Goal: Communication & Community: Answer question/provide support

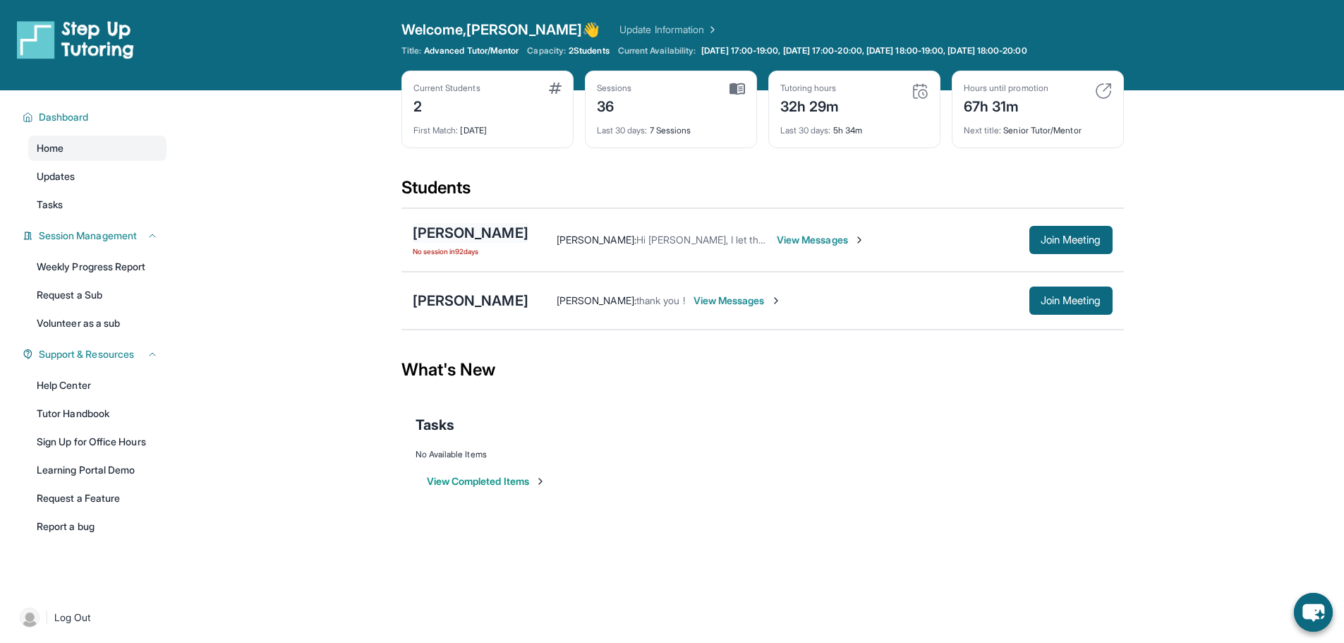
click at [478, 231] on div "[PERSON_NAME]" at bounding box center [471, 233] width 116 height 20
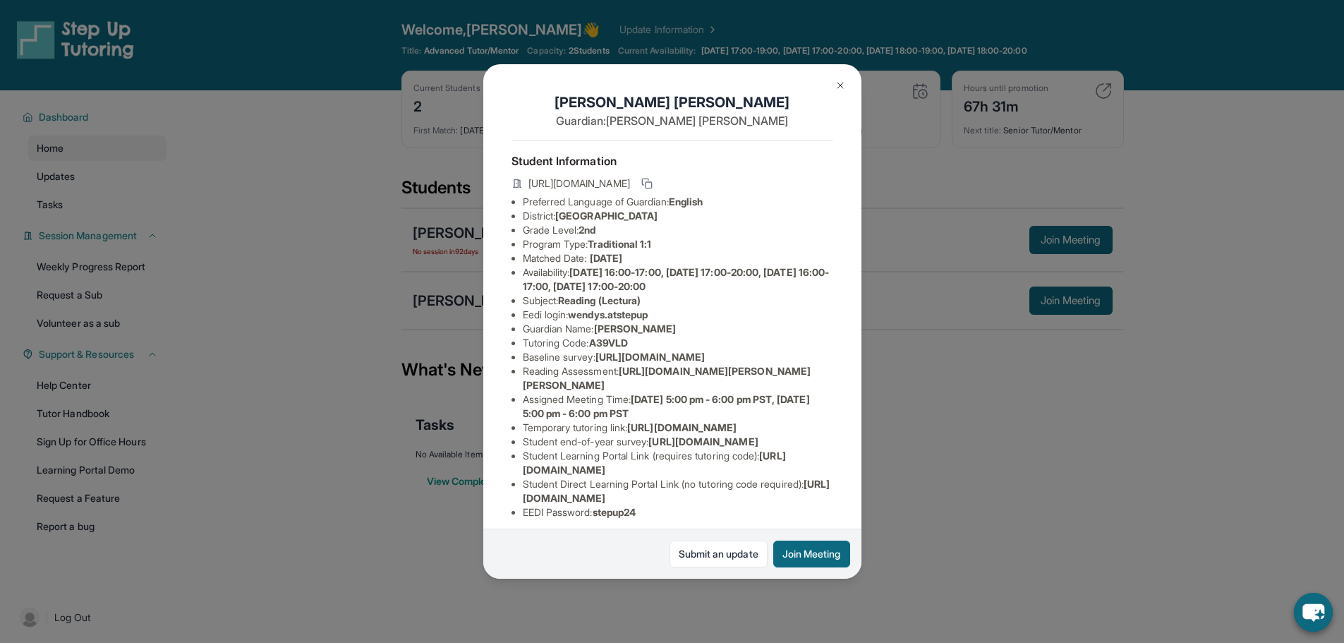
click at [847, 78] on button at bounding box center [840, 85] width 28 height 28
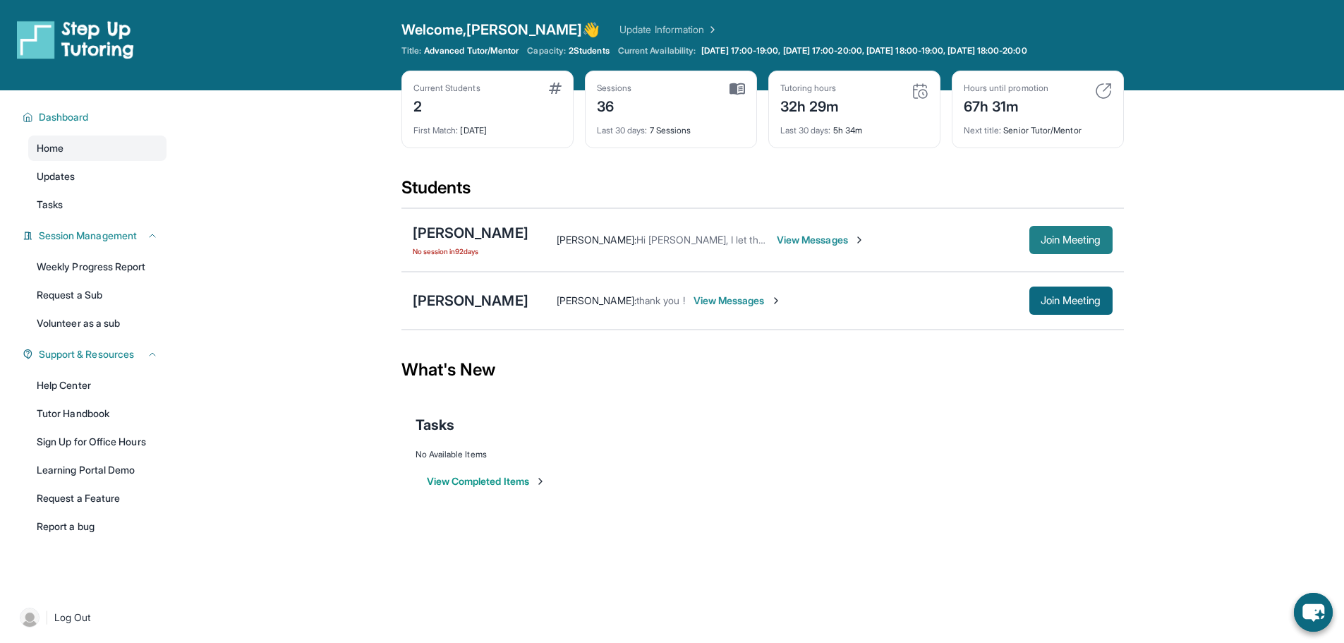
click at [1084, 243] on span "Join Meeting" at bounding box center [1070, 240] width 61 height 8
click at [1200, 206] on main "Current Students 2 First Match : [DATE] Sessions 36 Last 30 days : 7 Sessions T…" at bounding box center [762, 306] width 1163 height 432
click at [488, 231] on div "[PERSON_NAME]" at bounding box center [471, 233] width 116 height 20
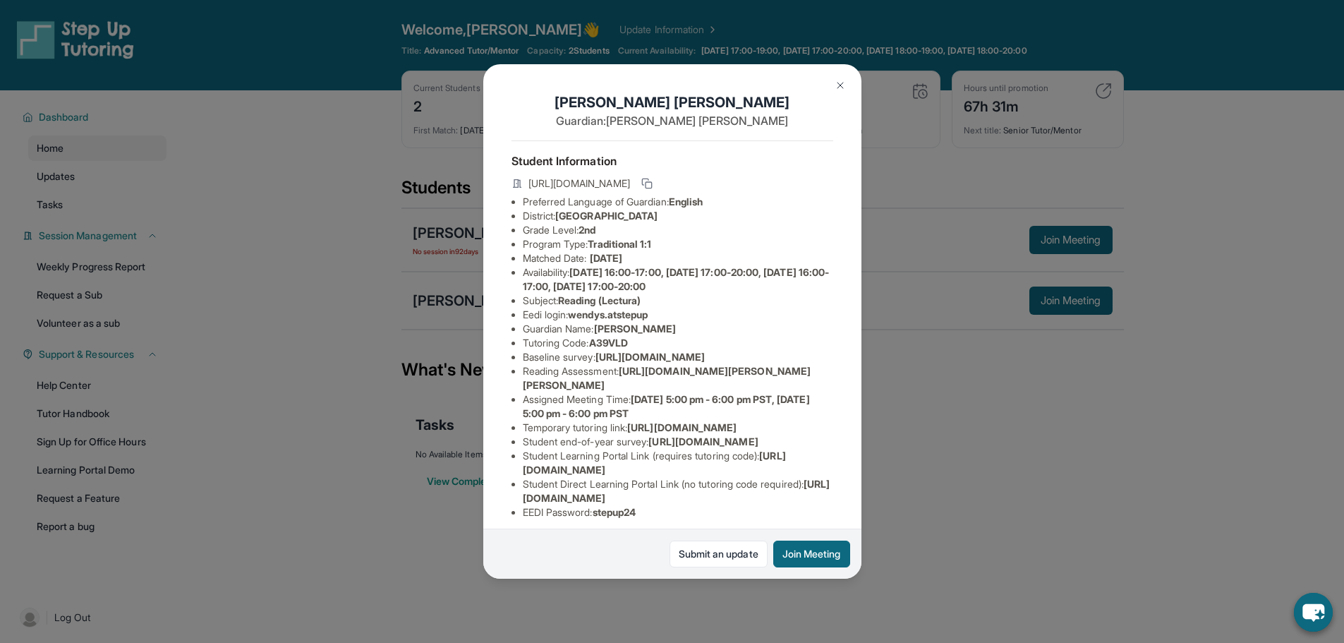
click at [683, 279] on span "[DATE] 16:00-17:00, [DATE] 17:00-20:00, [DATE] 16:00-17:00, [DATE] 17:00-20:00" at bounding box center [676, 279] width 307 height 26
click at [676, 289] on span "[DATE] 16:00-17:00, [DATE] 17:00-20:00, [DATE] 16:00-17:00, [DATE] 17:00-20:00" at bounding box center [676, 279] width 307 height 26
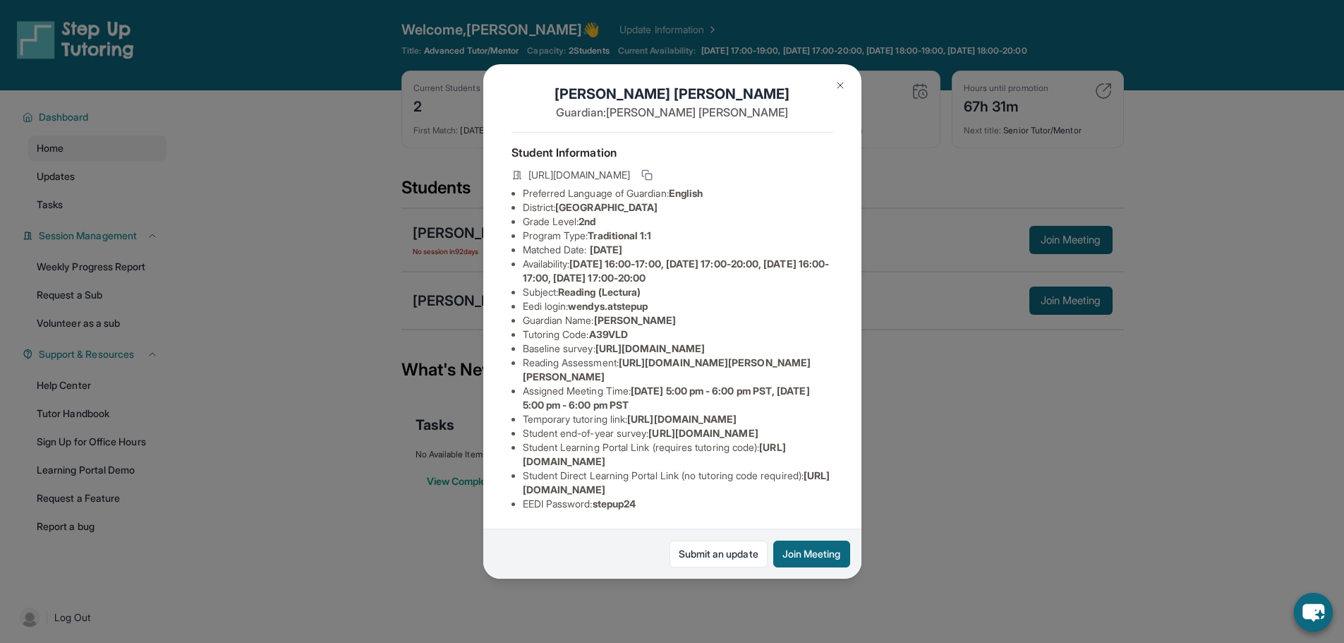
scroll to position [171, 0]
click at [706, 551] on link "Submit an update" at bounding box center [718, 553] width 98 height 27
click at [837, 75] on button at bounding box center [840, 85] width 28 height 28
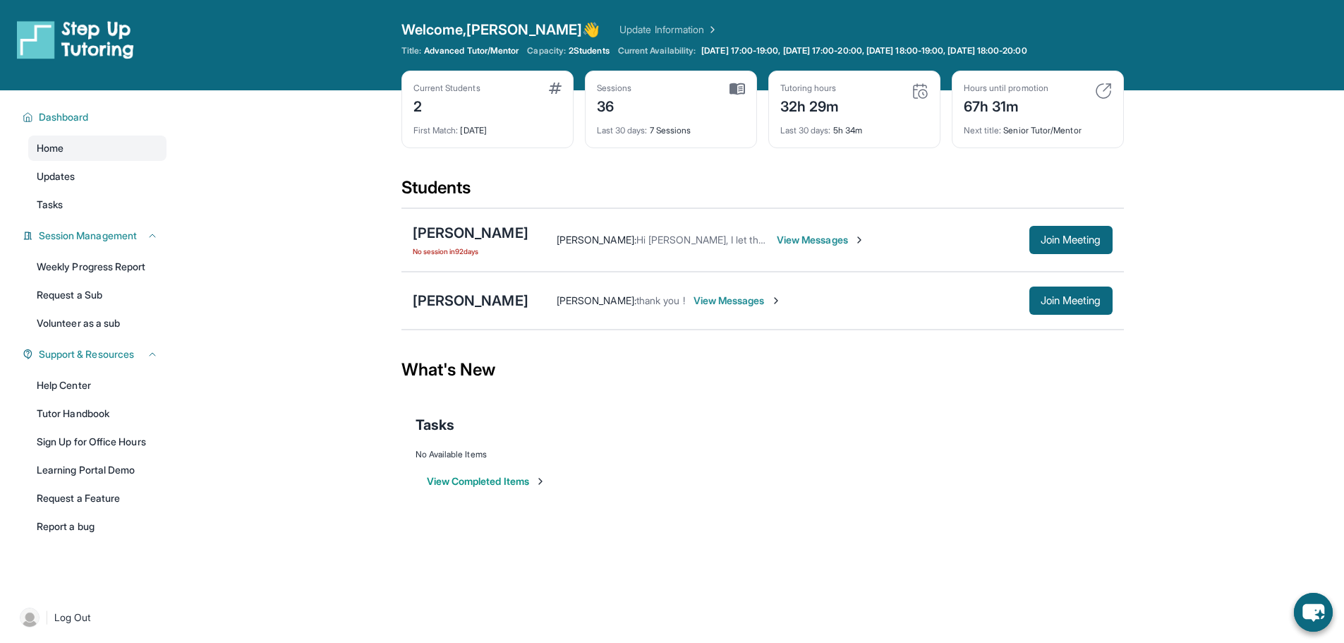
click at [326, 237] on main "Current Students 2 First Match : [DATE] Sessions 36 Last 30 days : 7 Sessions T…" at bounding box center [762, 306] width 1163 height 432
